Goal: Navigation & Orientation: Find specific page/section

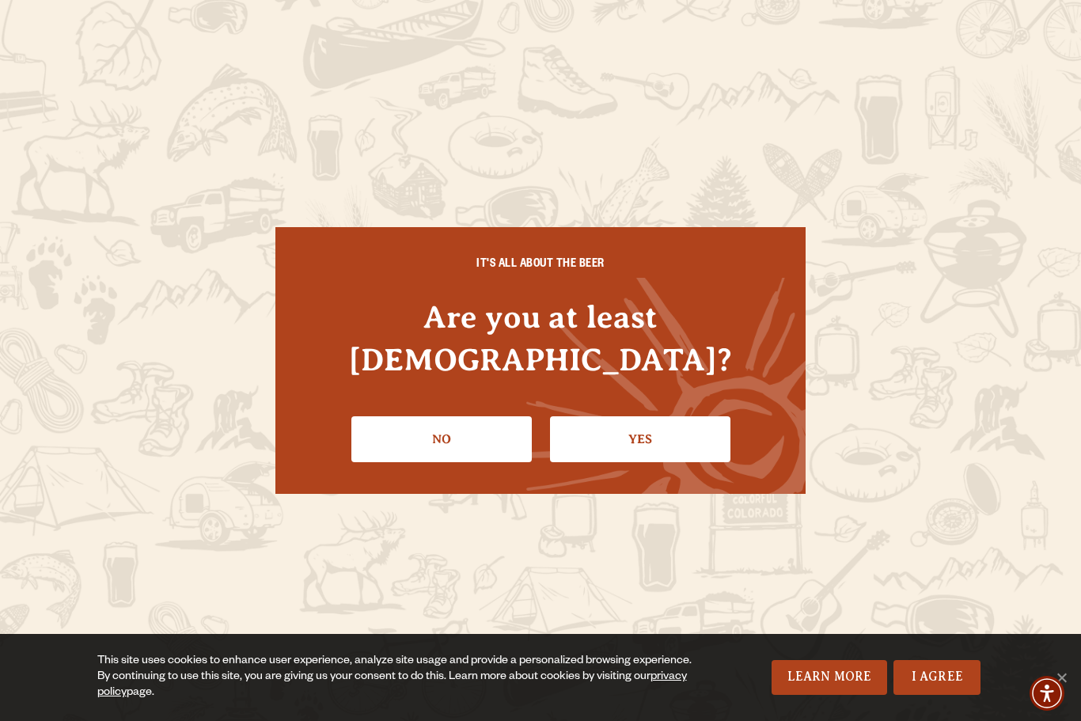
click at [627, 424] on link "Yes" at bounding box center [640, 439] width 181 height 46
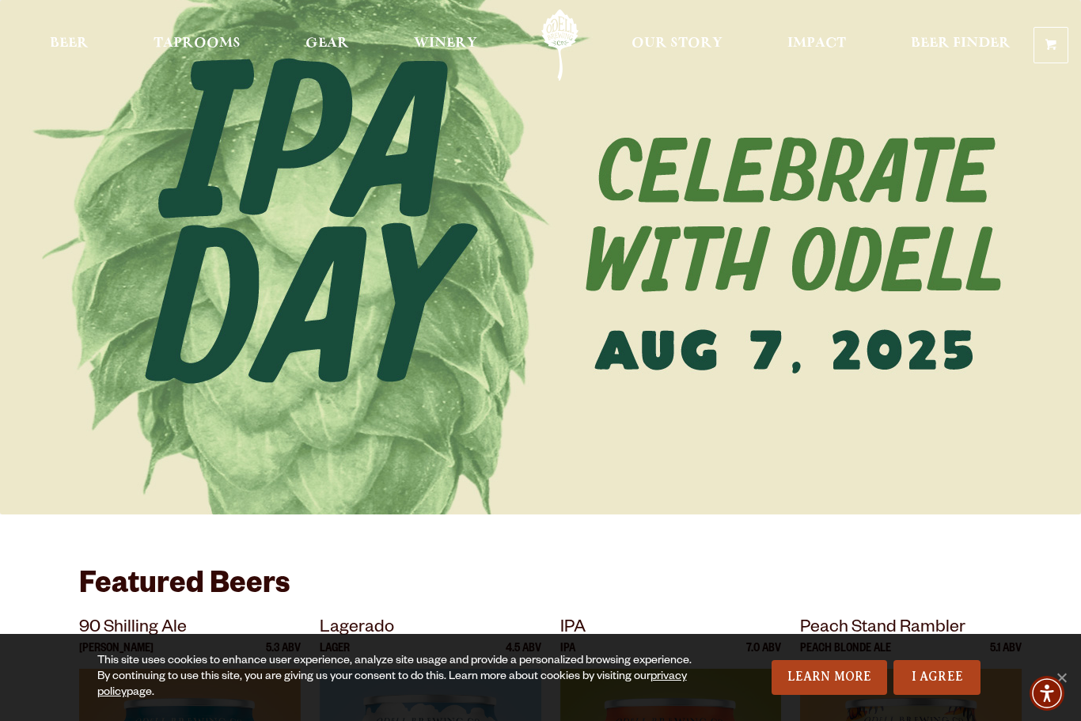
click at [204, 32] on link "Taprooms" at bounding box center [197, 45] width 108 height 71
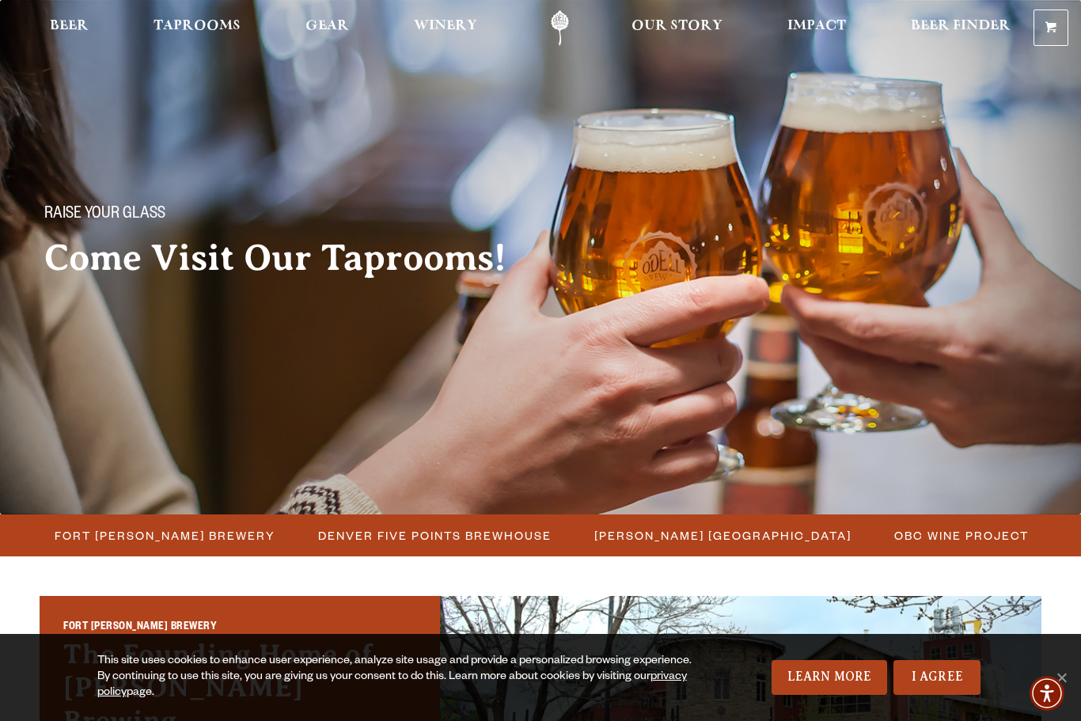
click at [177, 511] on img at bounding box center [540, 257] width 1081 height 515
click at [185, 539] on span "Fort Collins Brewery" at bounding box center [165, 535] width 221 height 23
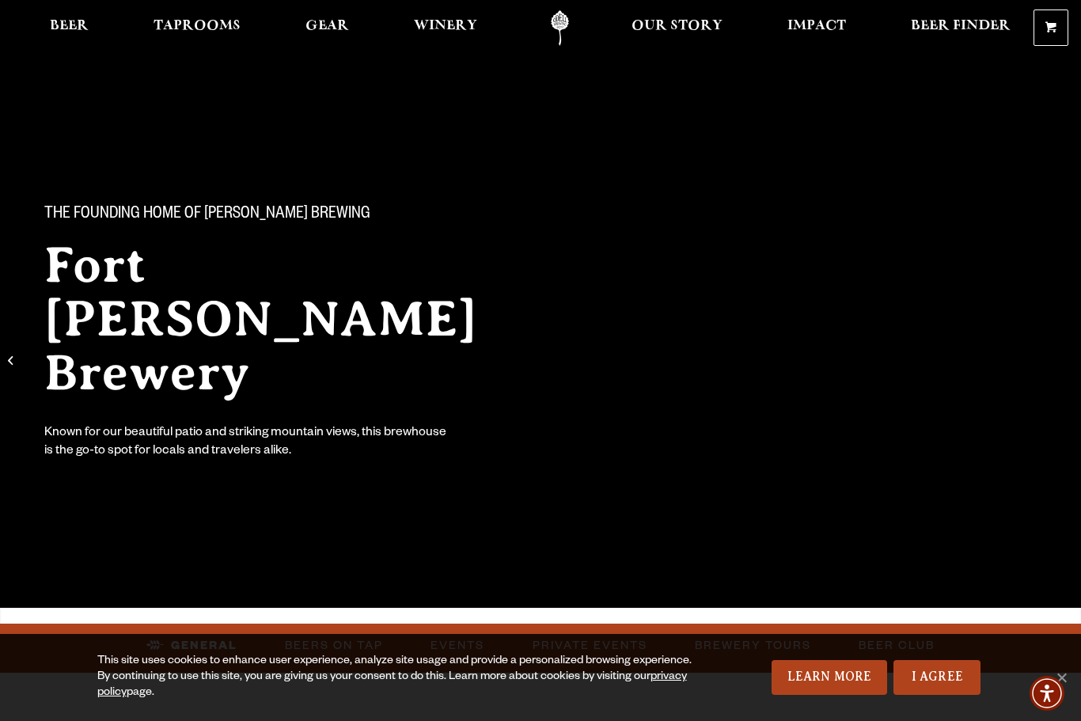
click at [937, 677] on link "I Agree" at bounding box center [937, 677] width 87 height 35
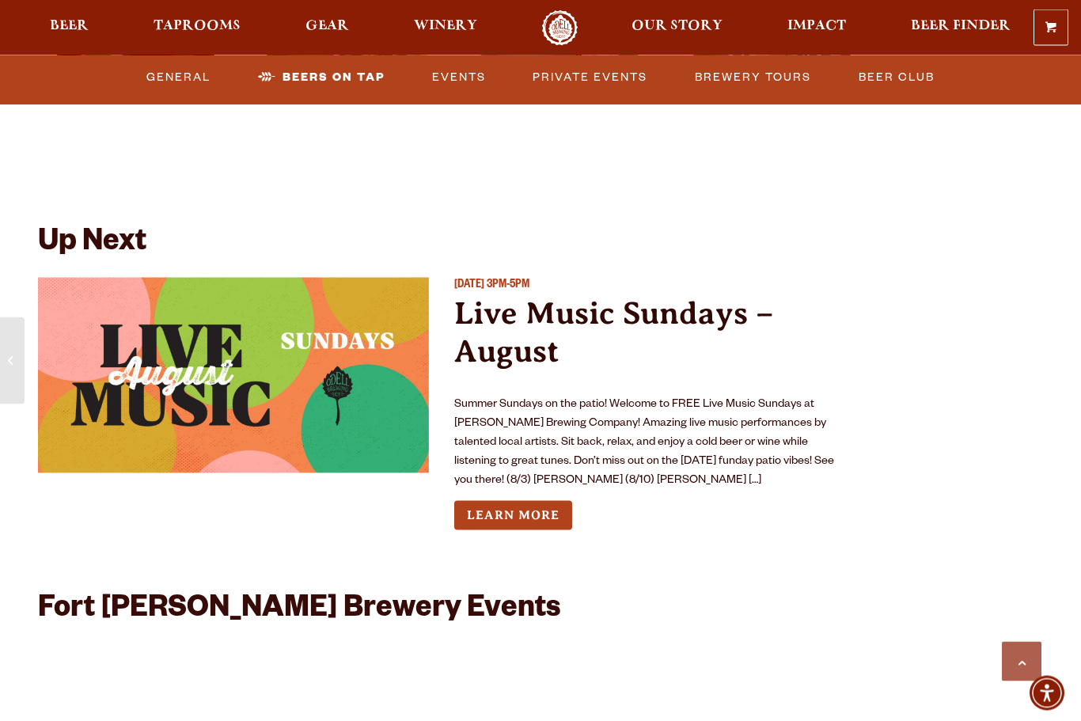
scroll to position [5587, 0]
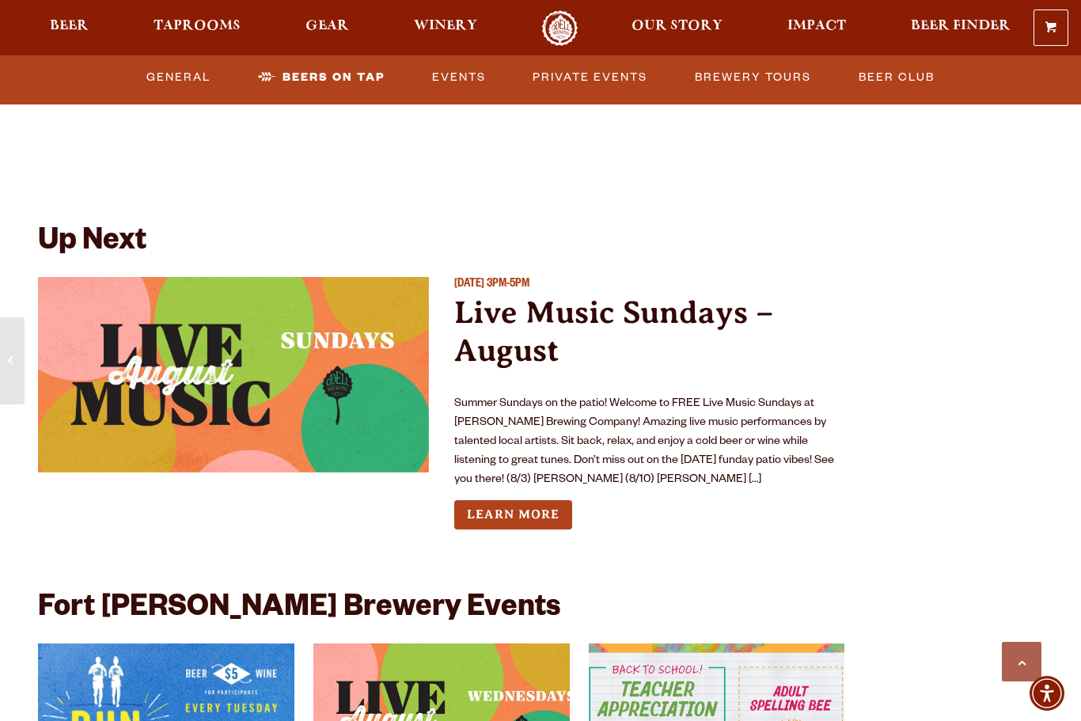
click at [535, 500] on link "Learn More" at bounding box center [513, 514] width 118 height 29
